Goal: Task Accomplishment & Management: Manage account settings

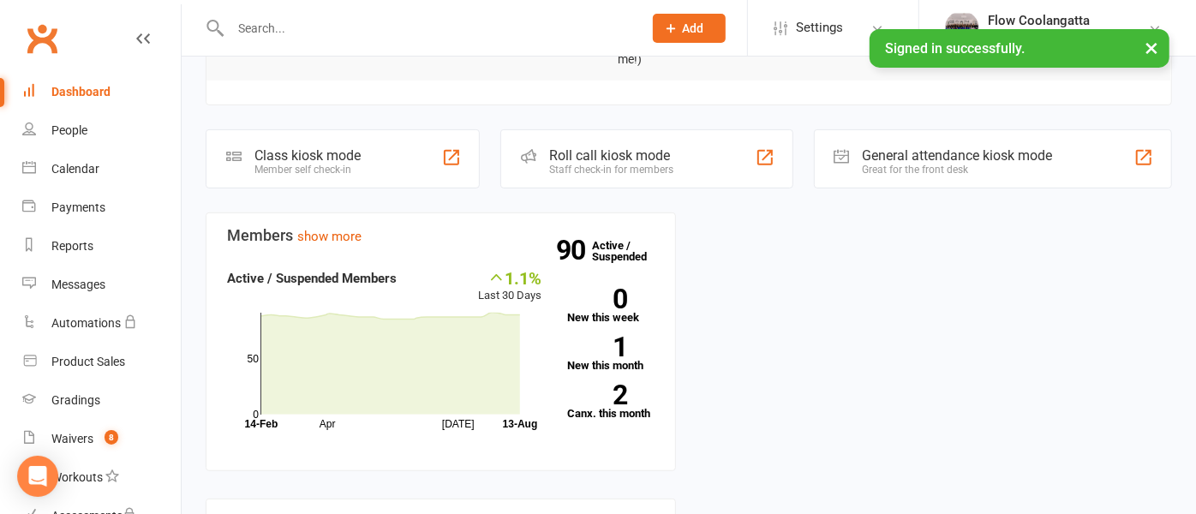
scroll to position [399, 0]
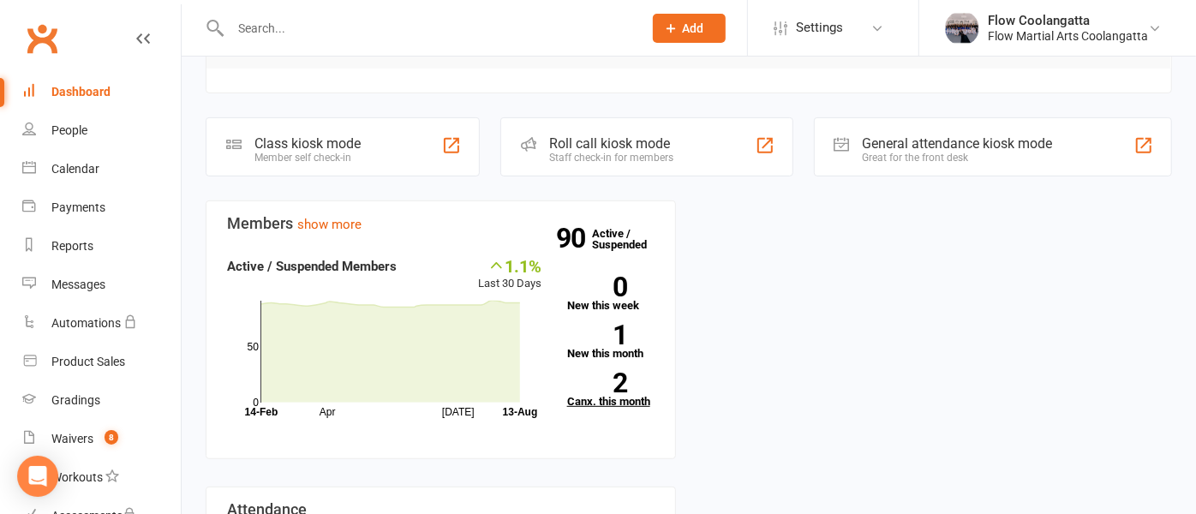
click at [626, 395] on link "2 Canx. this month" at bounding box center [610, 390] width 87 height 34
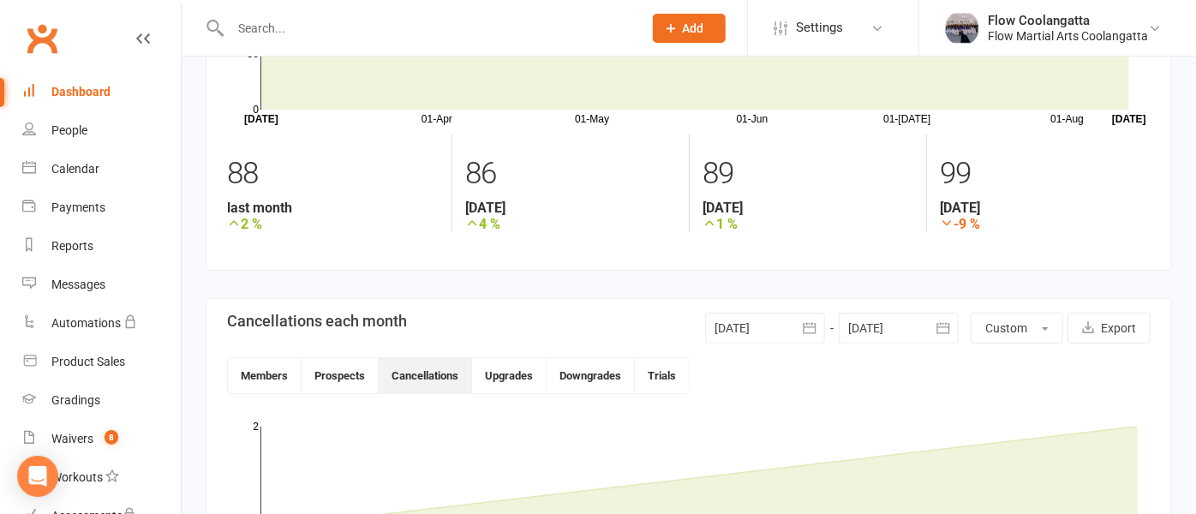
scroll to position [166, 0]
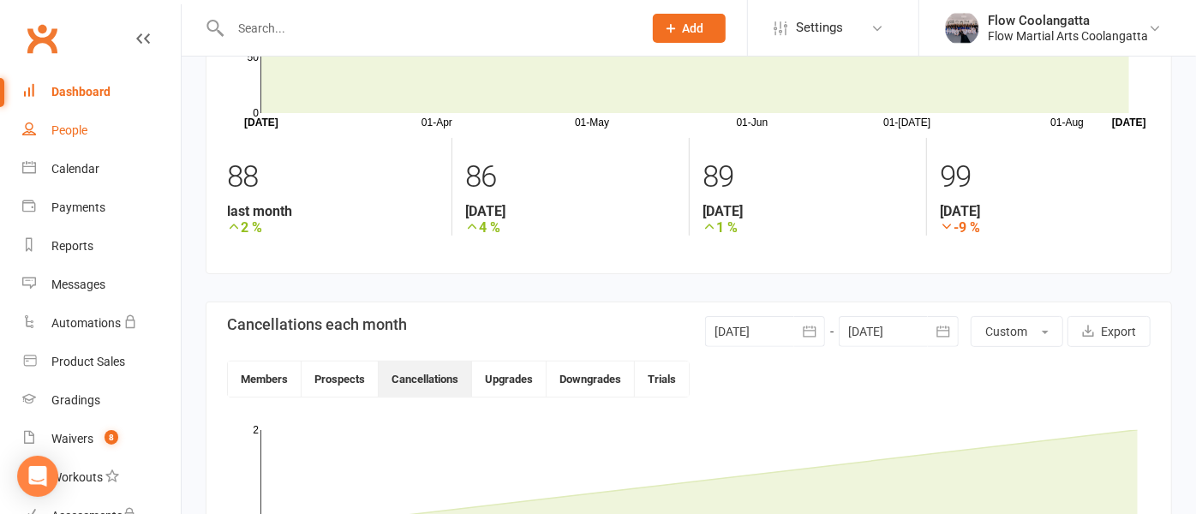
click at [92, 128] on link "People" at bounding box center [101, 130] width 159 height 39
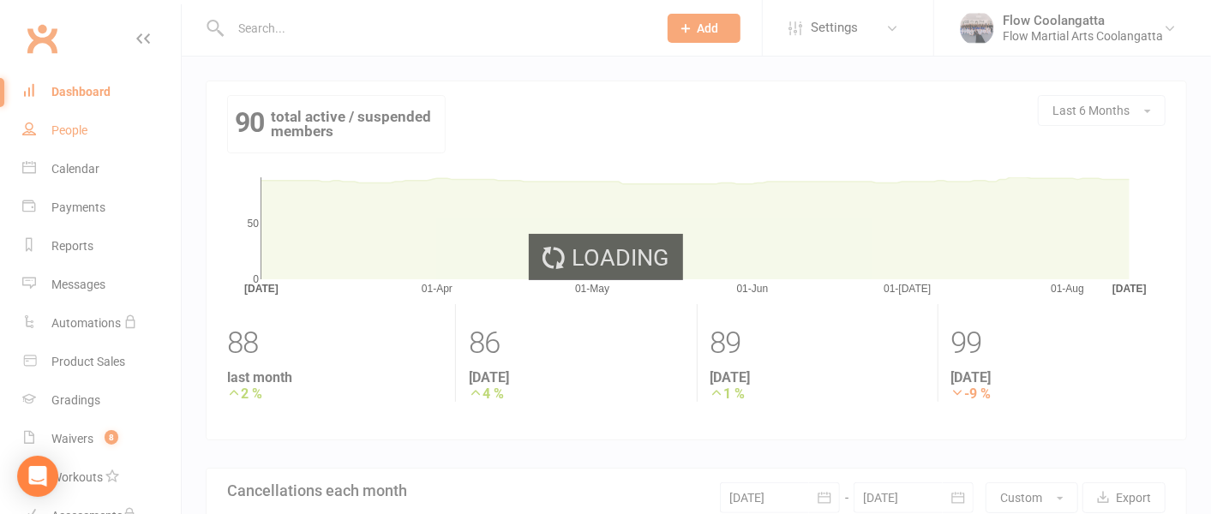
select select "100"
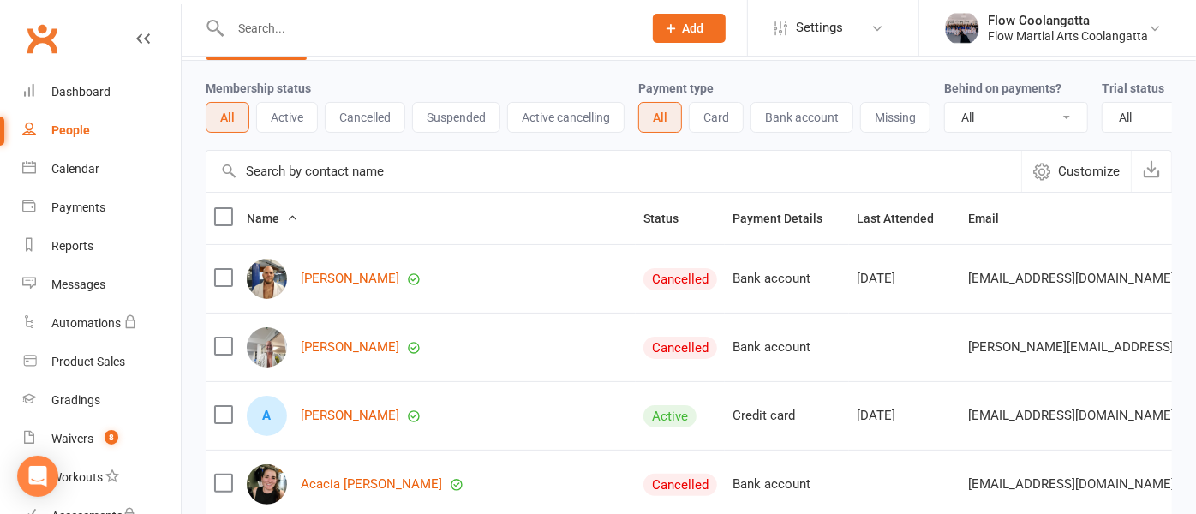
scroll to position [63, 0]
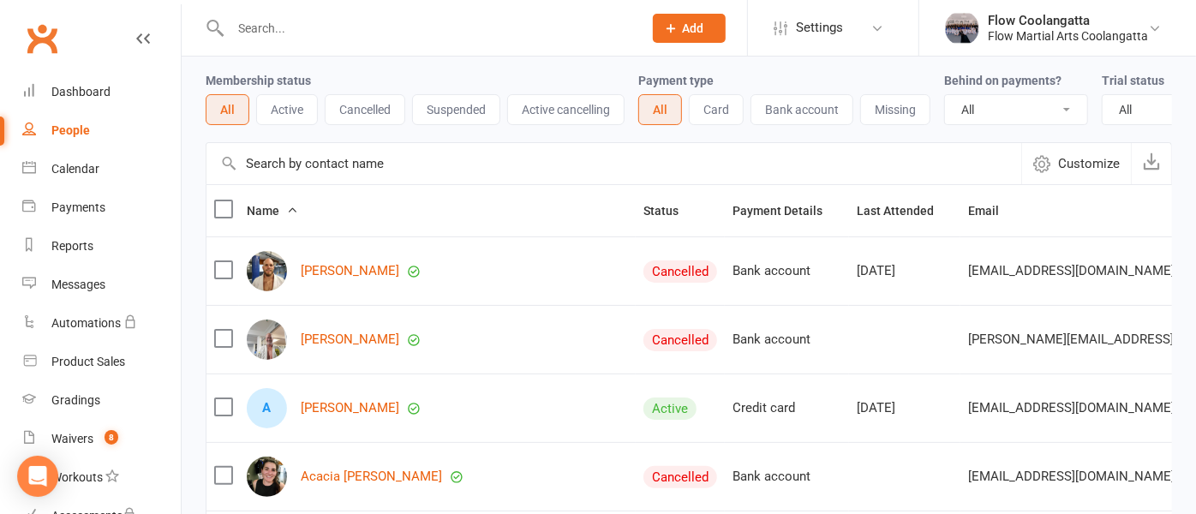
click at [280, 112] on button "Active" at bounding box center [287, 109] width 62 height 31
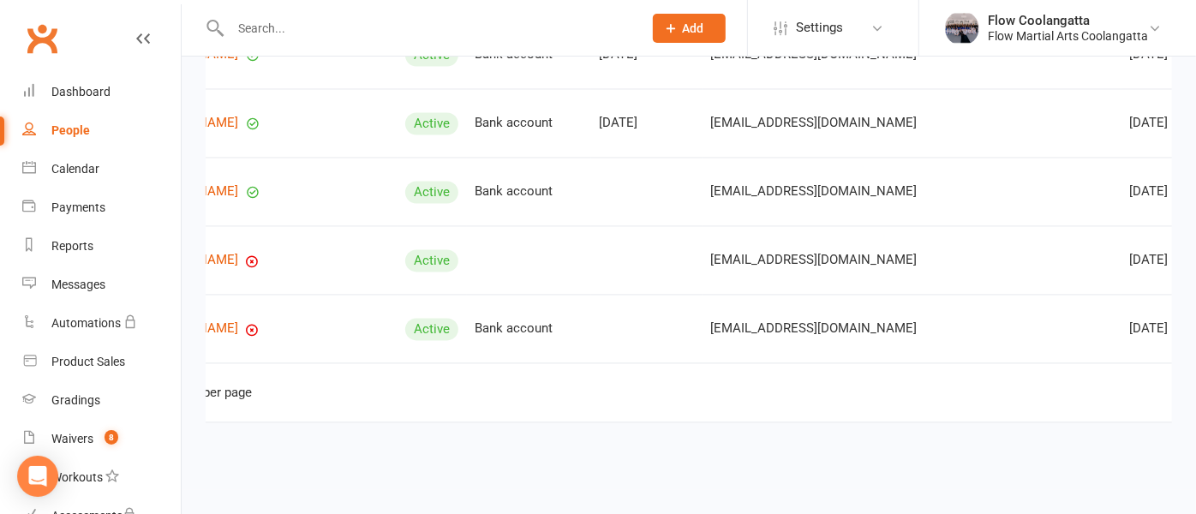
scroll to position [0, 0]
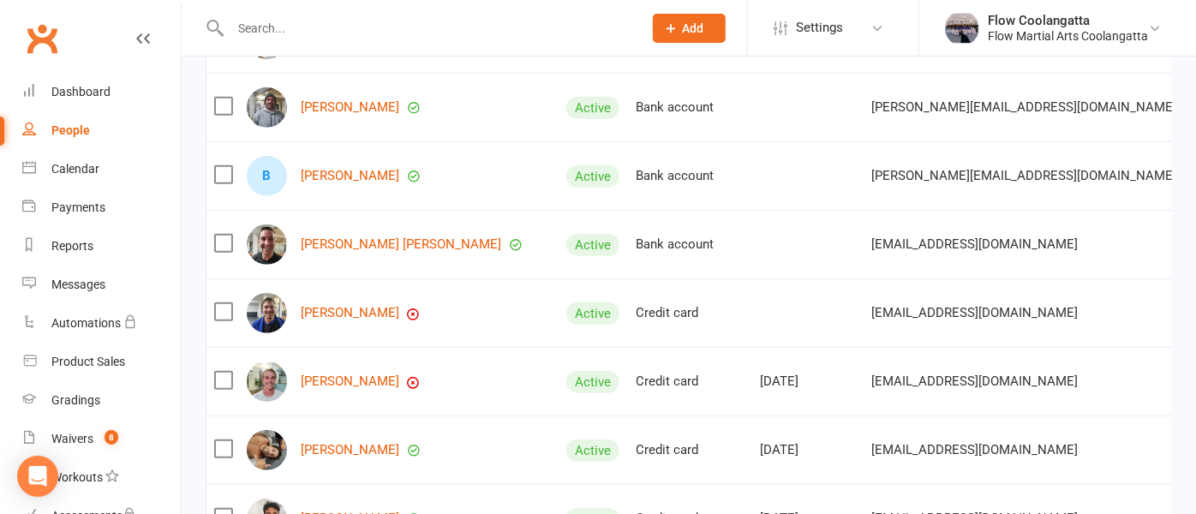
scroll to position [575, 0]
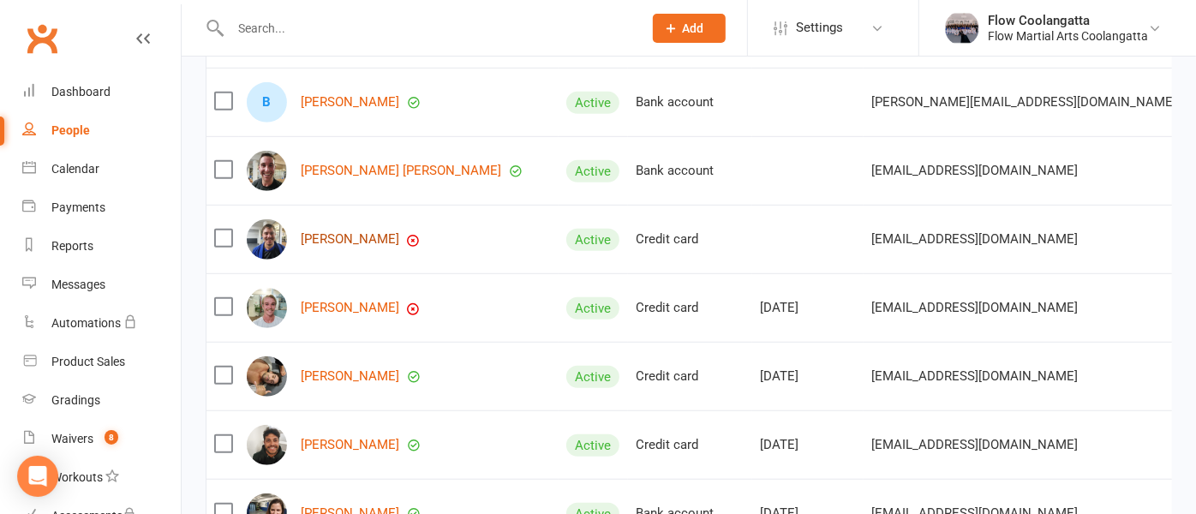
click at [360, 247] on link "[PERSON_NAME]" at bounding box center [350, 239] width 99 height 15
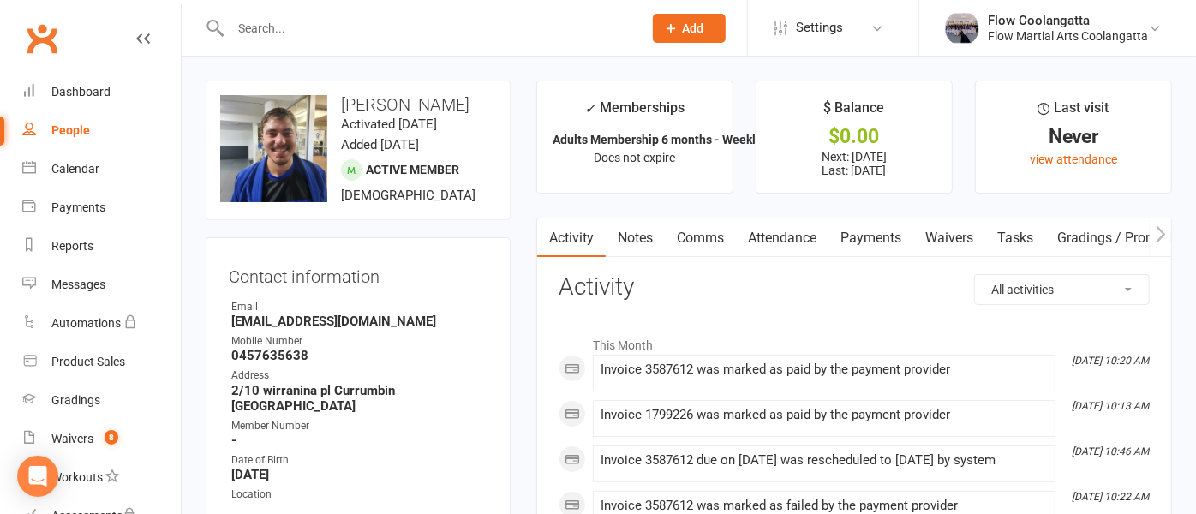
click at [882, 235] on link "Payments" at bounding box center [871, 238] width 85 height 39
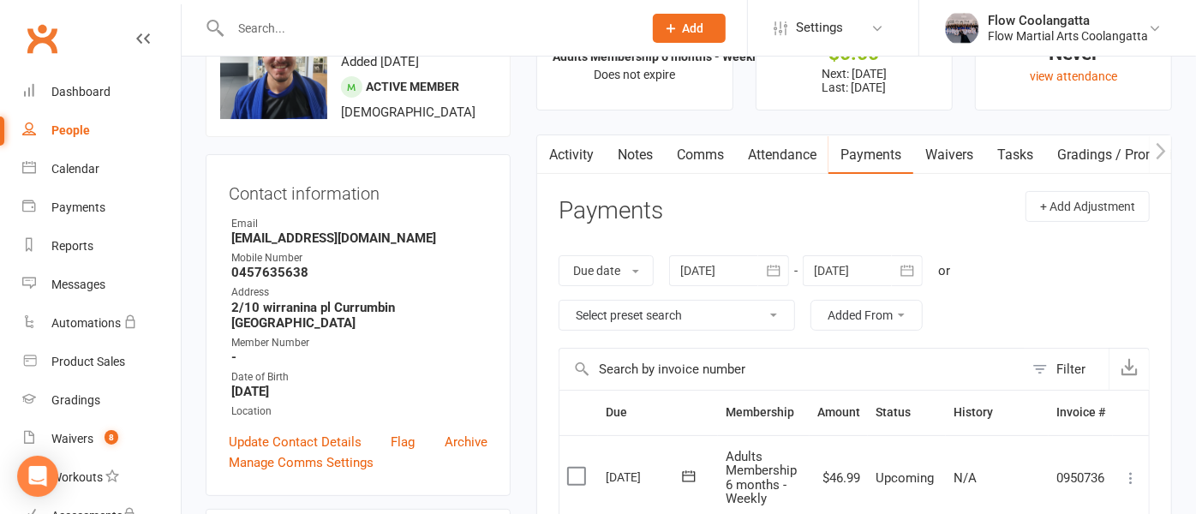
scroll to position [71, 0]
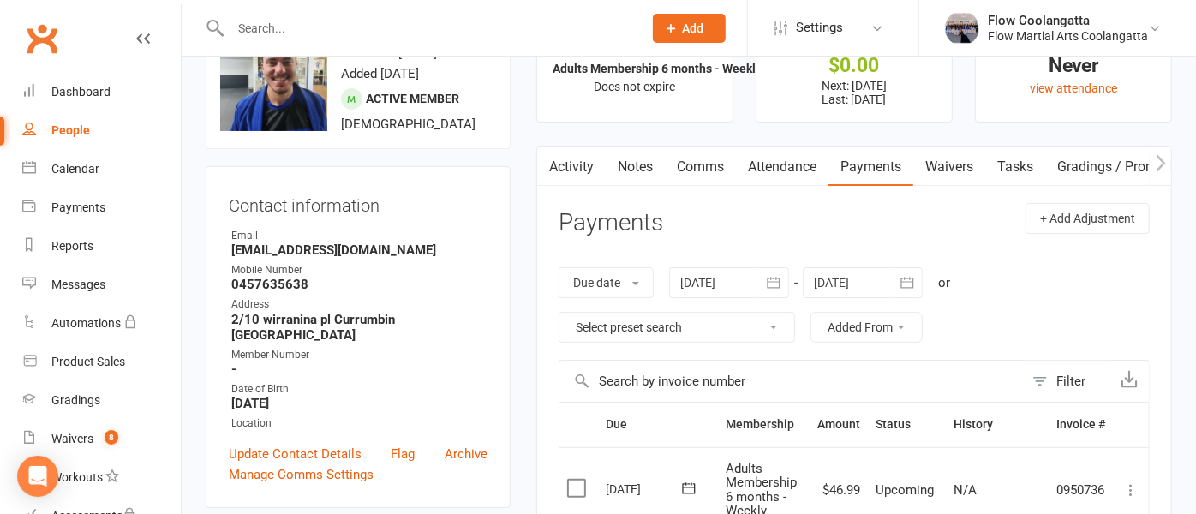
click at [37, 121] on link "People" at bounding box center [101, 130] width 159 height 39
select select "100"
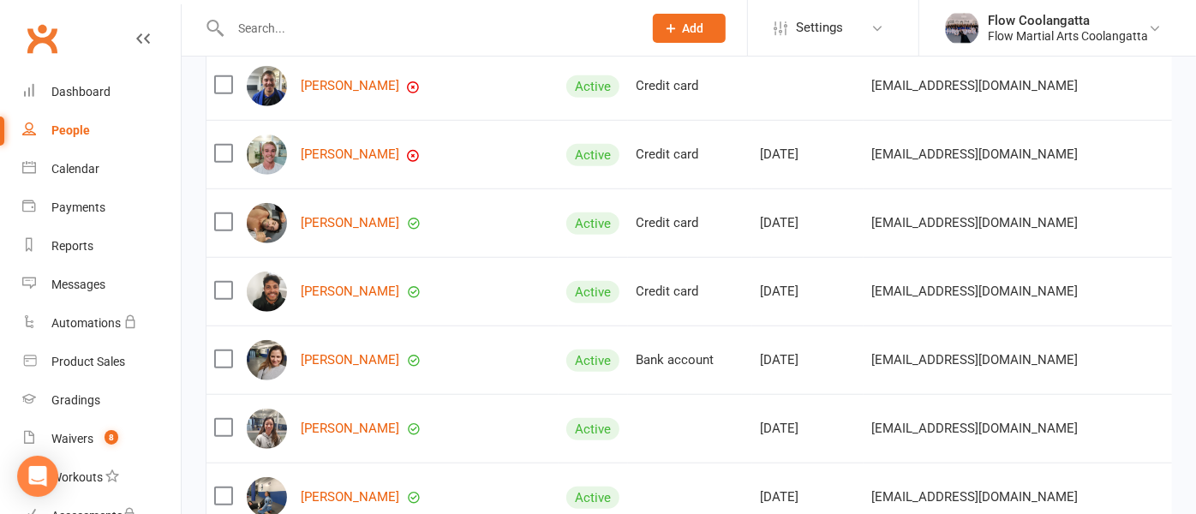
scroll to position [731, 0]
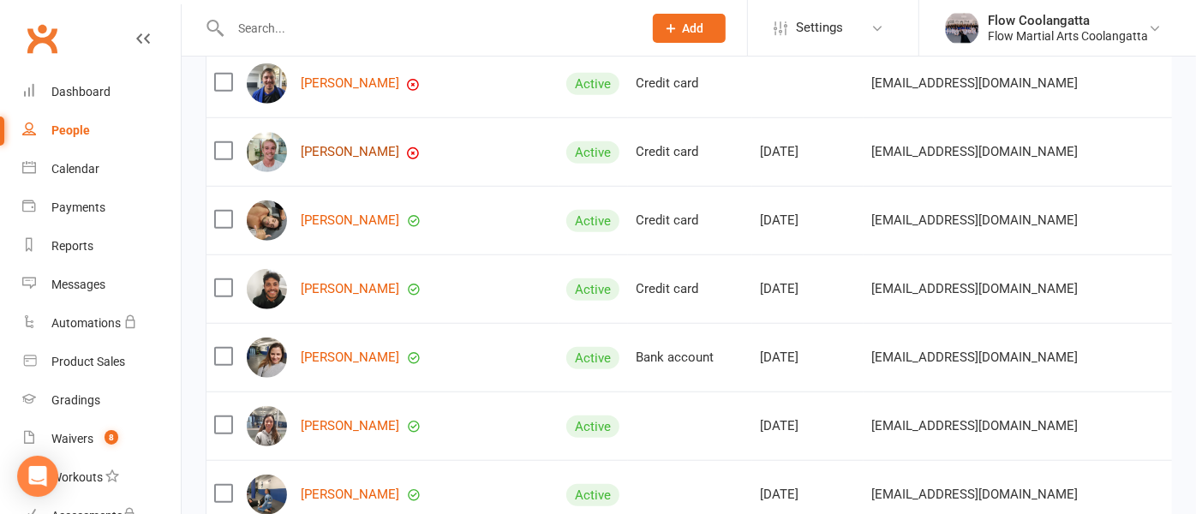
click at [370, 159] on link "[PERSON_NAME]" at bounding box center [350, 152] width 99 height 15
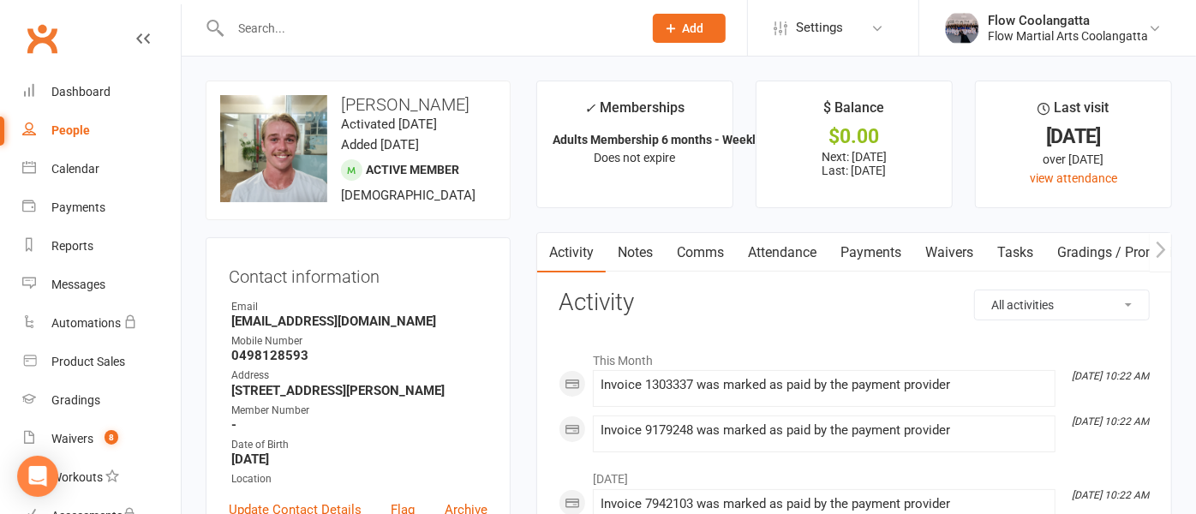
click at [859, 252] on link "Payments" at bounding box center [871, 252] width 85 height 39
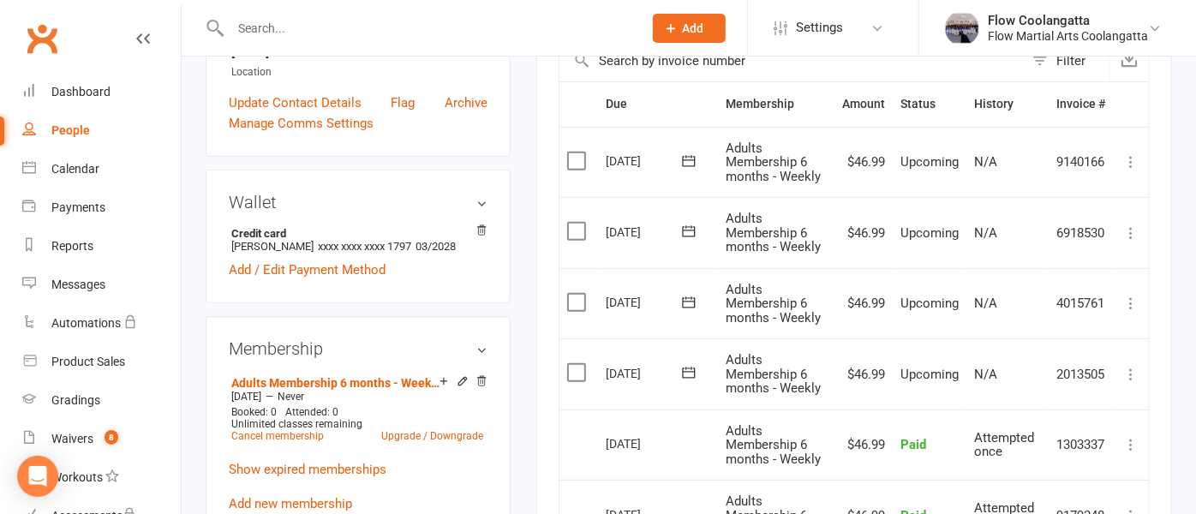
scroll to position [310, 0]
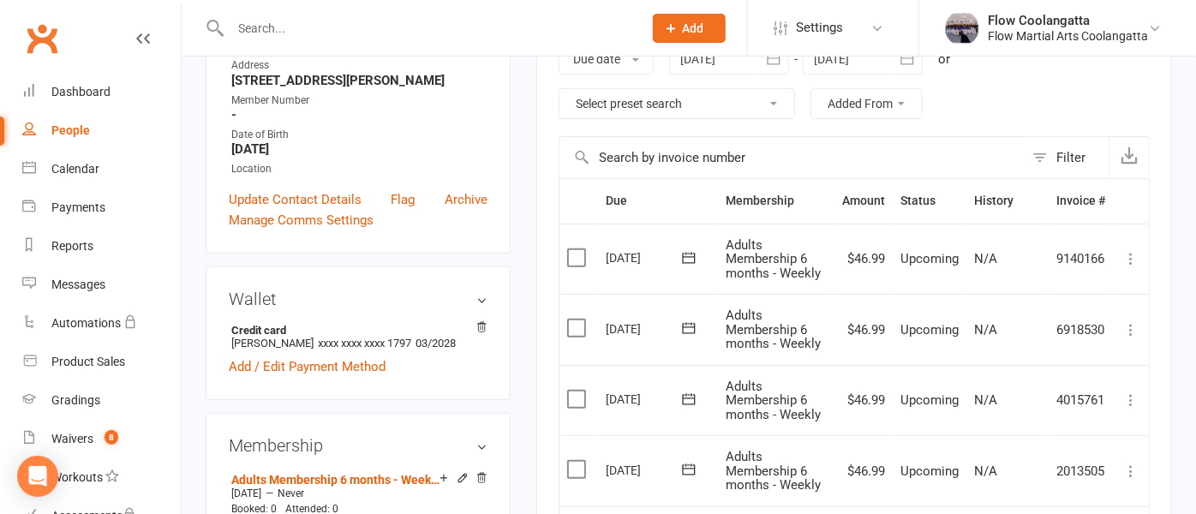
click at [74, 129] on div "People" at bounding box center [70, 130] width 39 height 14
select select "100"
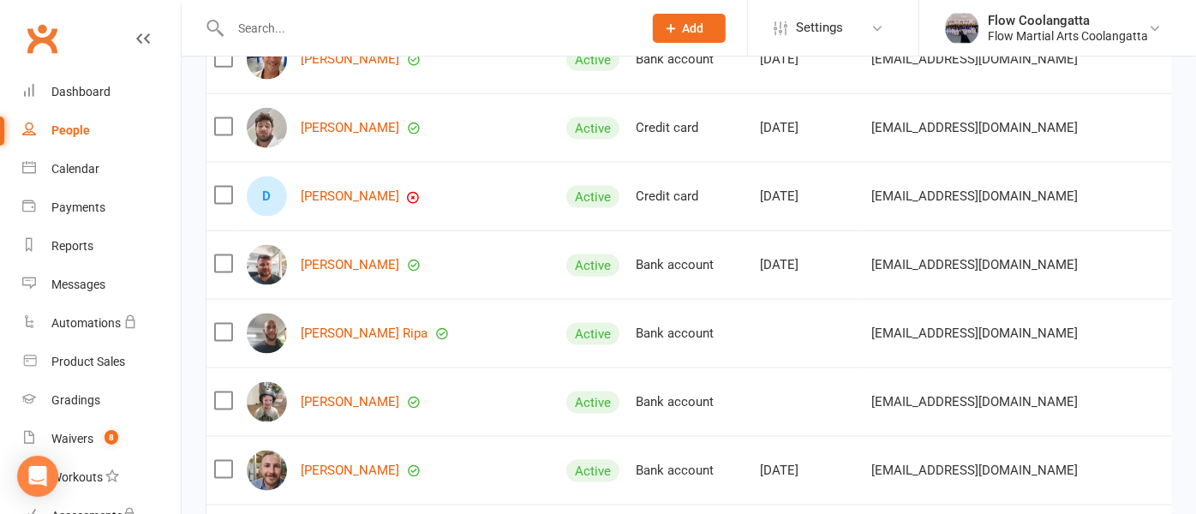
scroll to position [1440, 0]
click at [343, 205] on link "[PERSON_NAME]" at bounding box center [350, 197] width 99 height 15
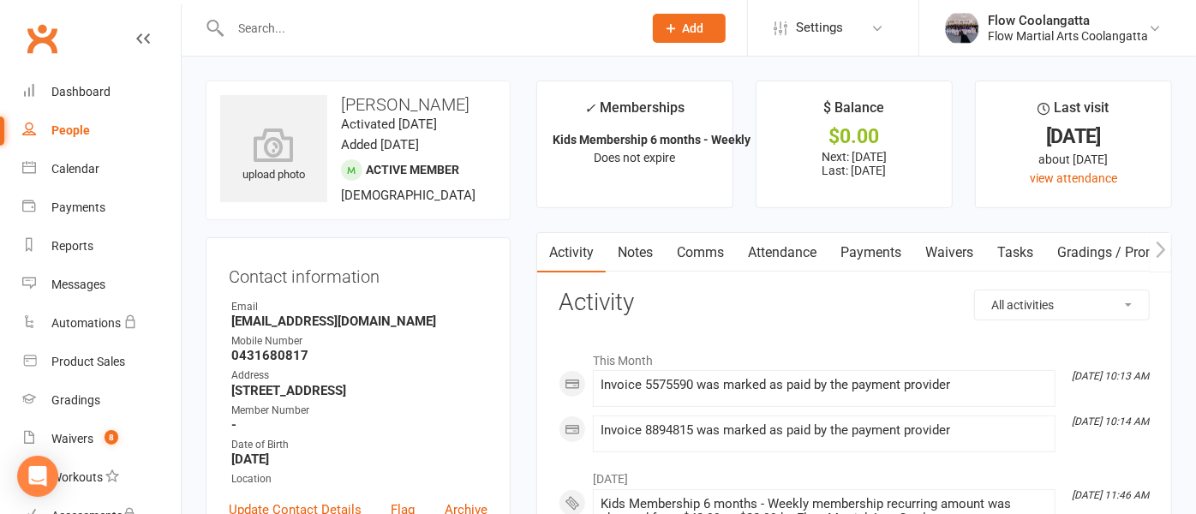
click at [869, 252] on link "Payments" at bounding box center [871, 252] width 85 height 39
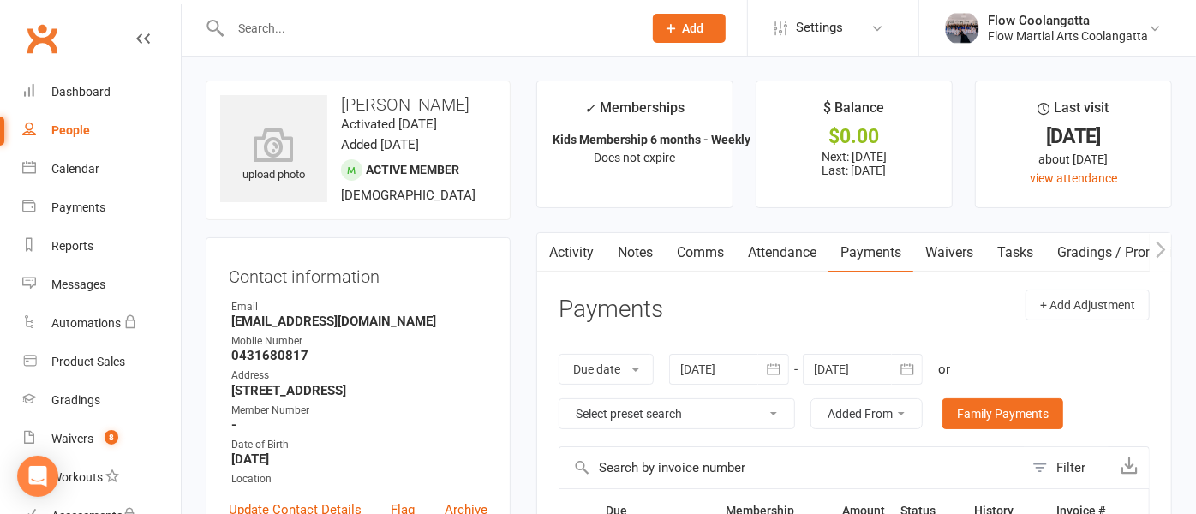
click at [77, 127] on div "People" at bounding box center [70, 130] width 39 height 14
select select "100"
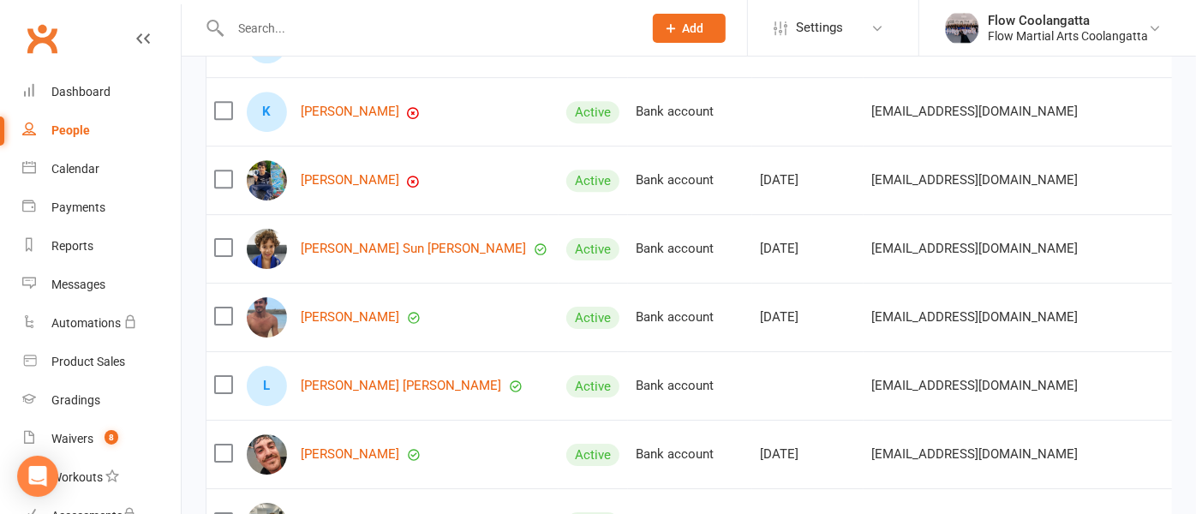
scroll to position [3320, 0]
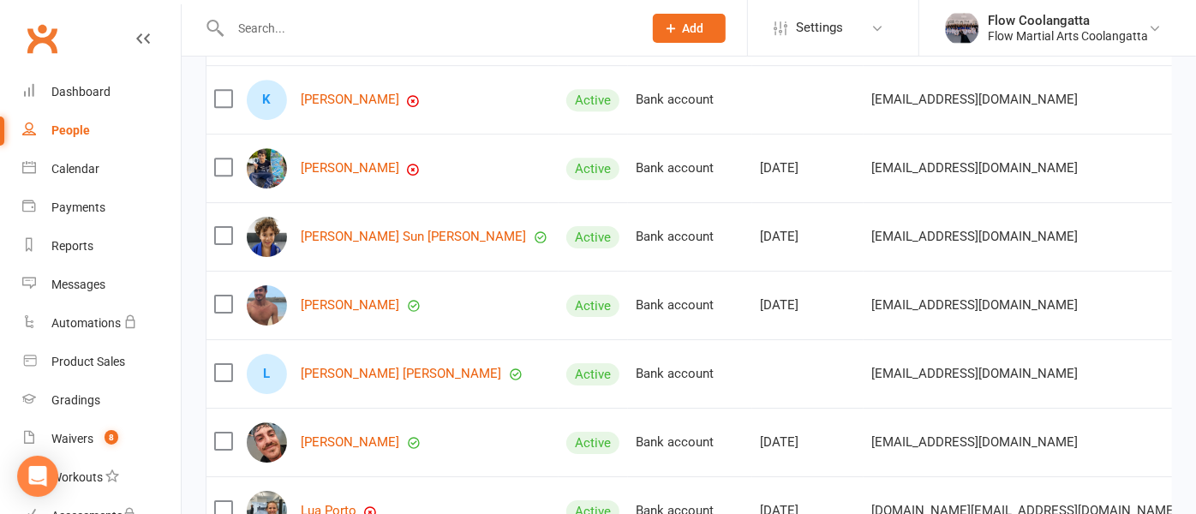
click at [357, 159] on div "[PERSON_NAME]" at bounding box center [399, 168] width 304 height 40
click at [355, 166] on link "[PERSON_NAME]" at bounding box center [350, 168] width 99 height 15
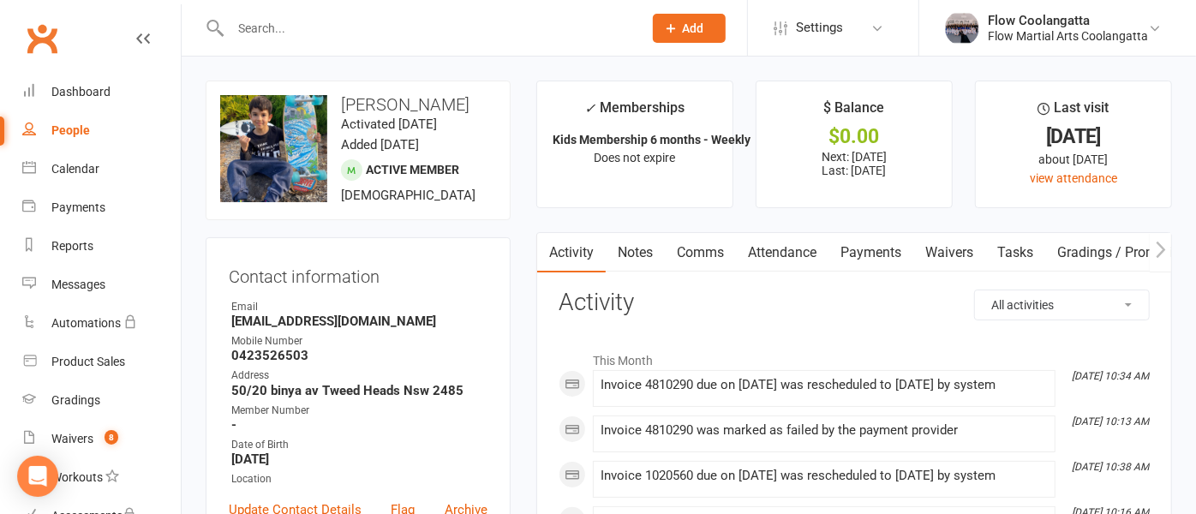
click at [855, 261] on link "Payments" at bounding box center [871, 252] width 85 height 39
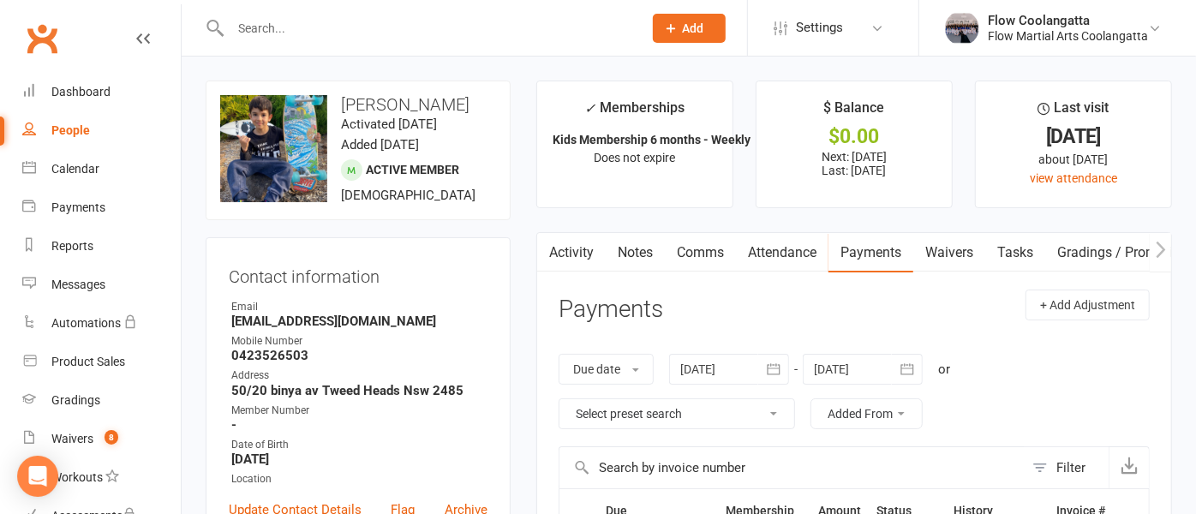
click at [78, 120] on link "People" at bounding box center [101, 130] width 159 height 39
select select "100"
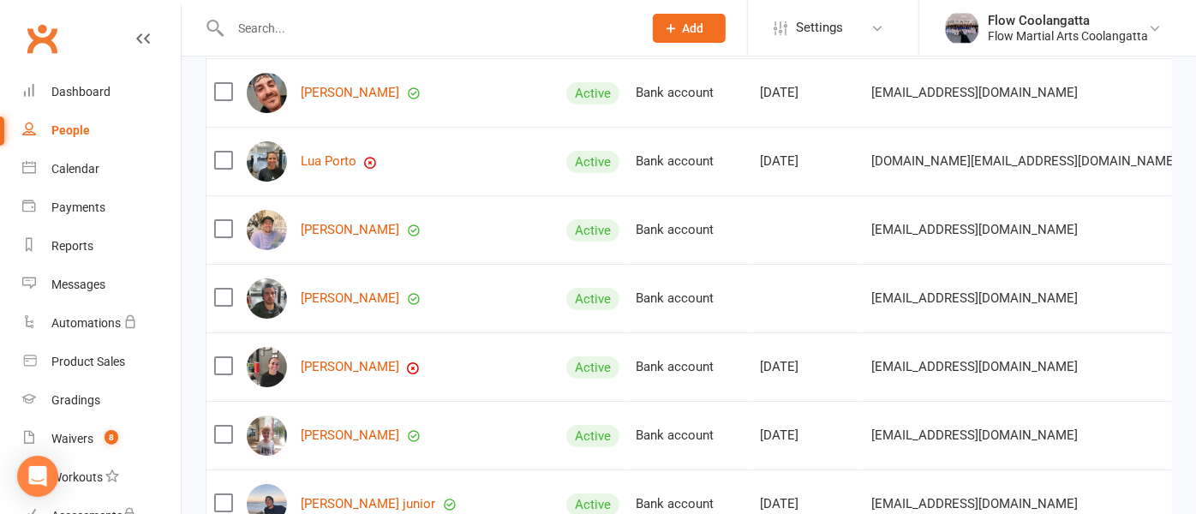
scroll to position [3705, 0]
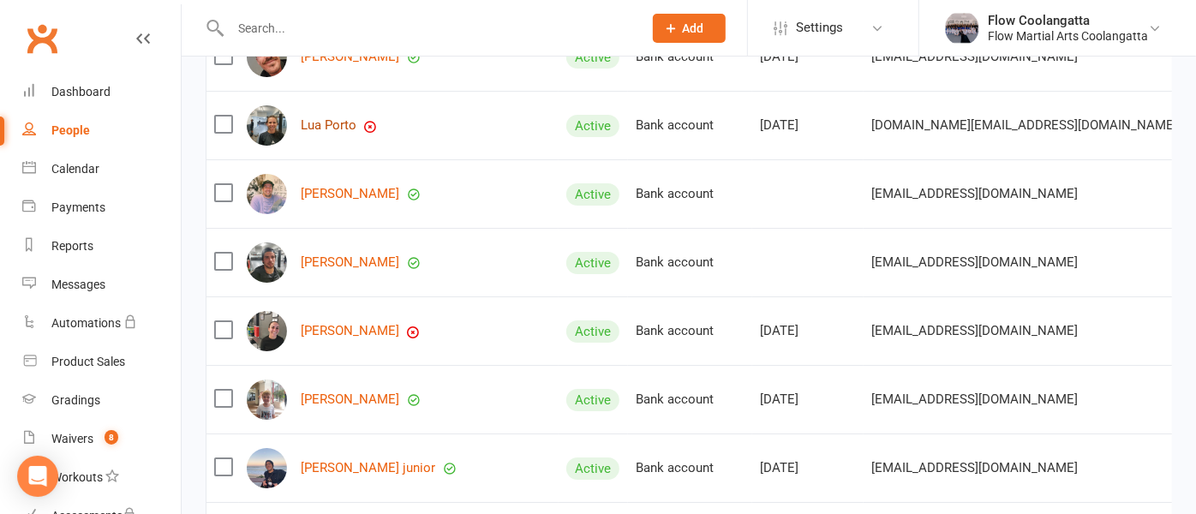
click at [356, 127] on link "Lua Porto" at bounding box center [329, 125] width 56 height 15
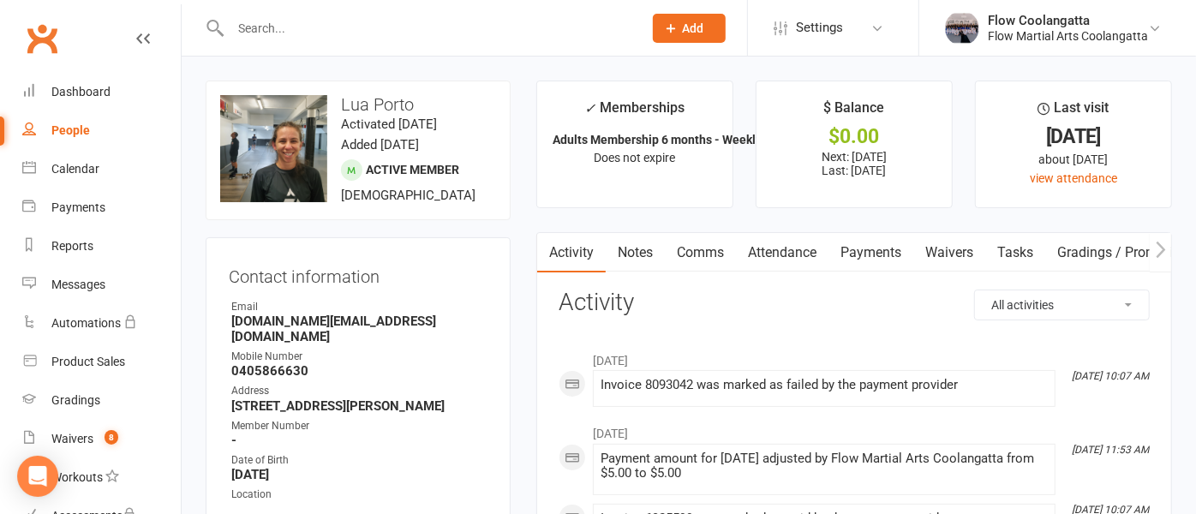
click at [852, 248] on link "Payments" at bounding box center [871, 252] width 85 height 39
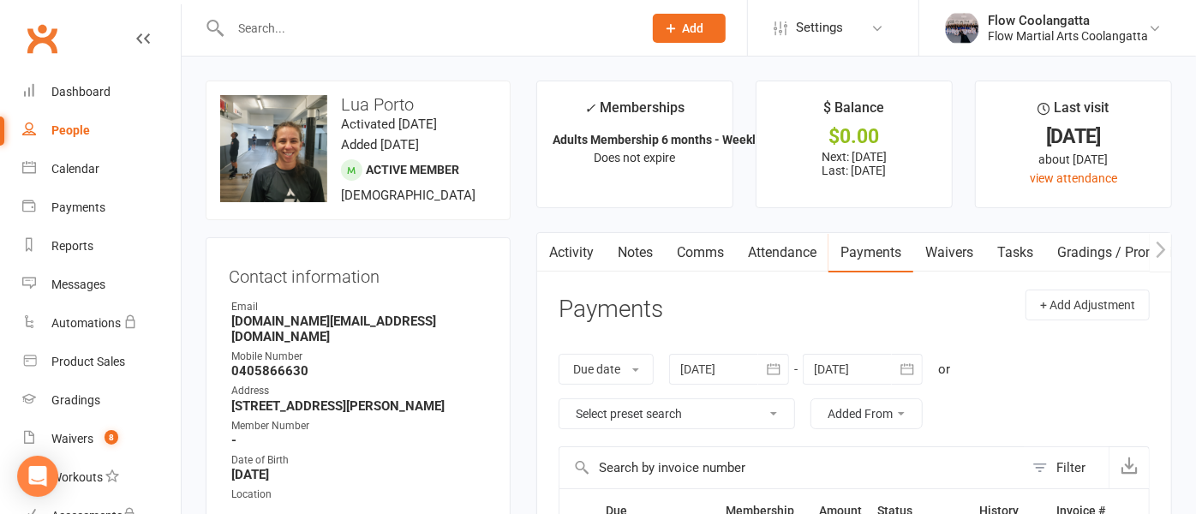
click at [64, 129] on div "People" at bounding box center [70, 130] width 39 height 14
select select "100"
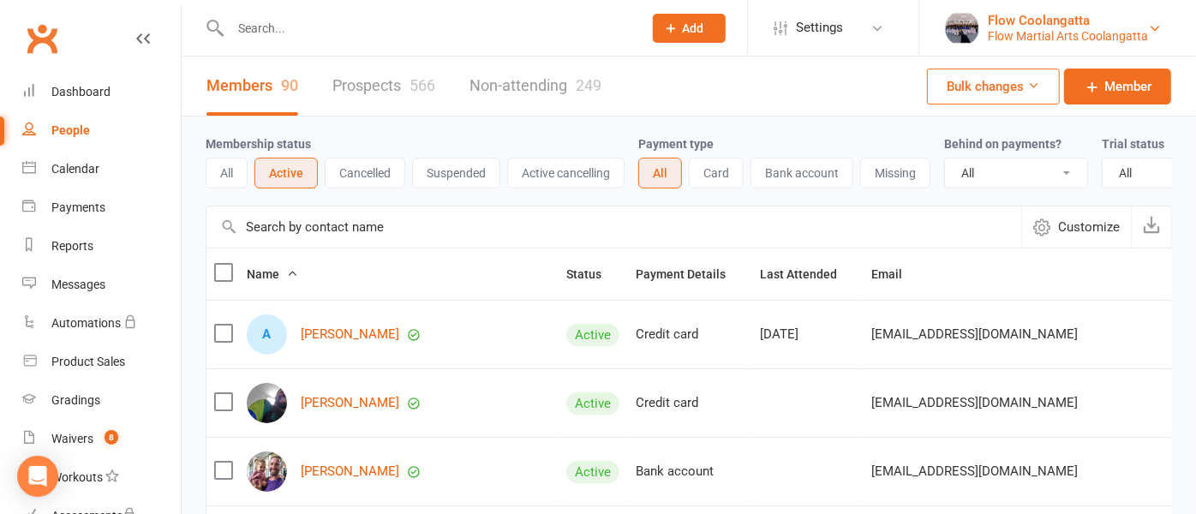
click at [1087, 27] on div "Flow Coolangatta" at bounding box center [1068, 20] width 160 height 15
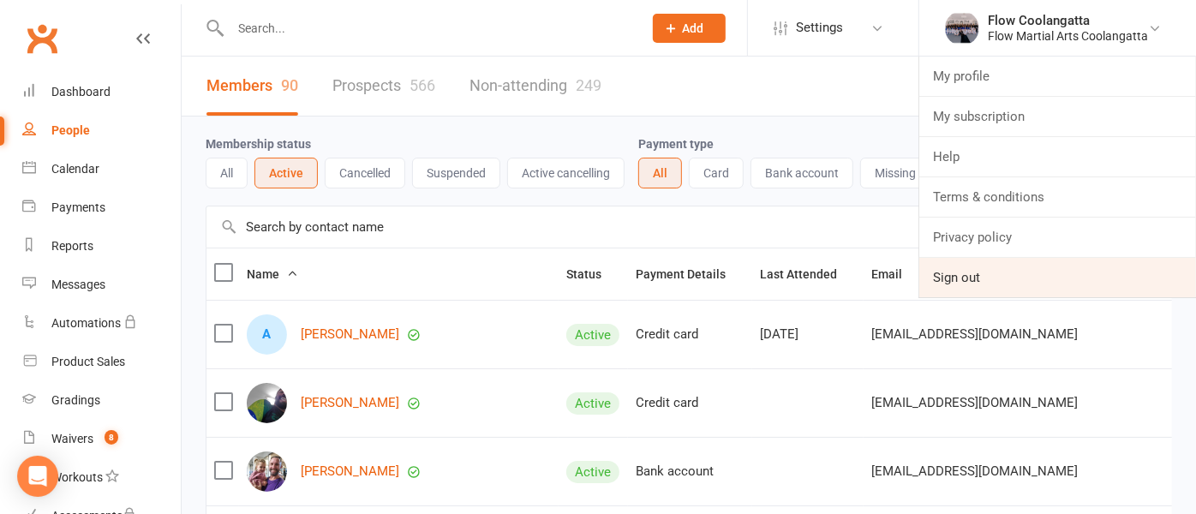
click at [951, 268] on link "Sign out" at bounding box center [1057, 277] width 277 height 39
